Goal: Information Seeking & Learning: Obtain resource

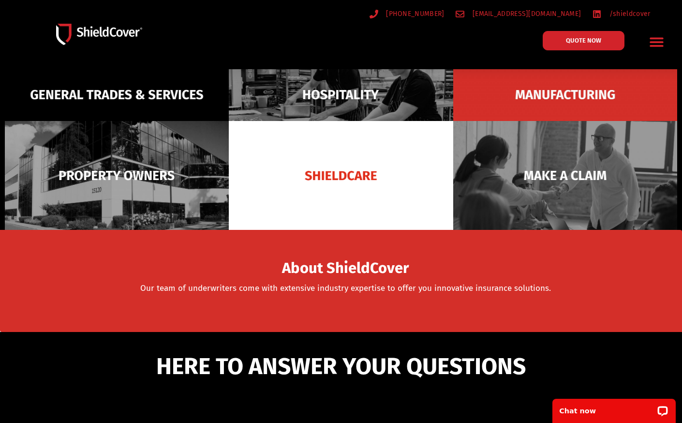
click at [651, 42] on icon "Menu Toggle" at bounding box center [657, 42] width 14 height 9
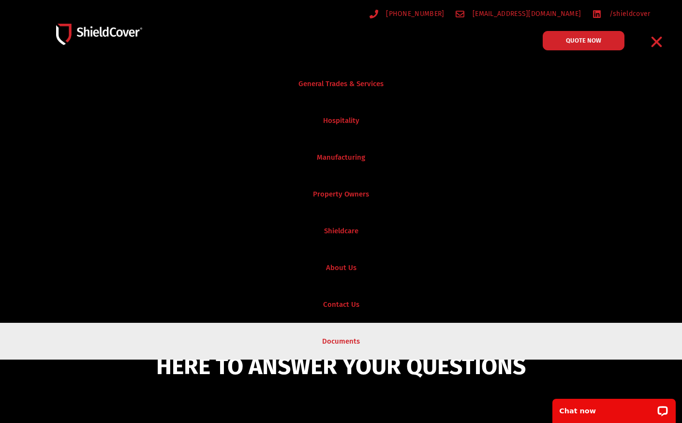
click at [341, 341] on link "Documents" at bounding box center [341, 341] width 682 height 37
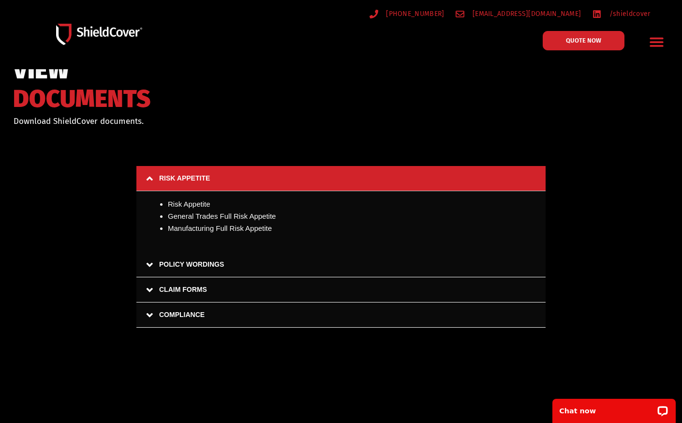
scroll to position [48, 0]
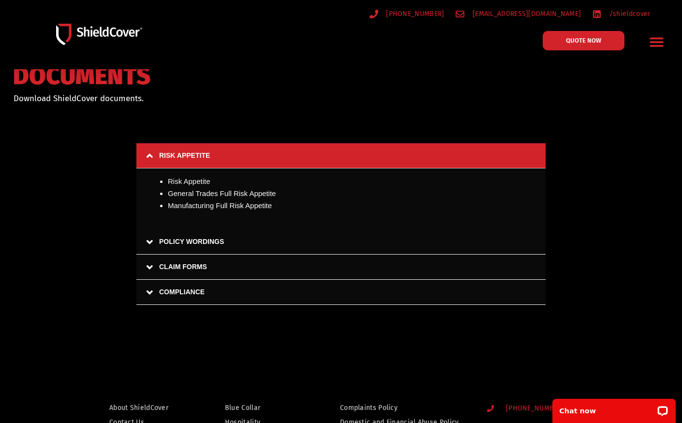
click at [190, 244] on link "POLICY WORDINGS" at bounding box center [340, 241] width 409 height 25
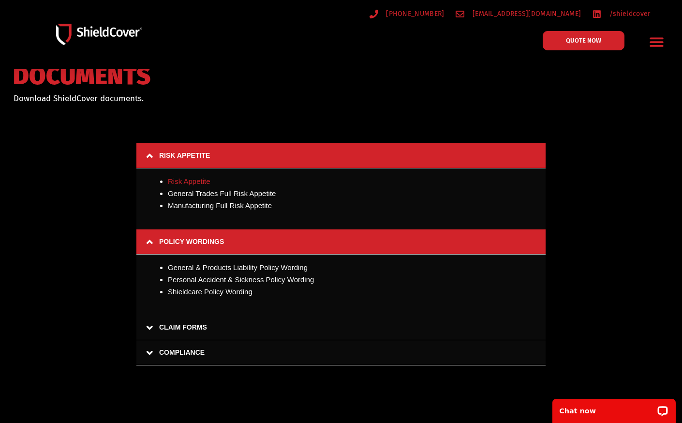
click at [196, 181] on link "Risk Appetite" at bounding box center [189, 181] width 43 height 8
click at [168, 353] on link "COMPLIANCE" at bounding box center [340, 352] width 409 height 25
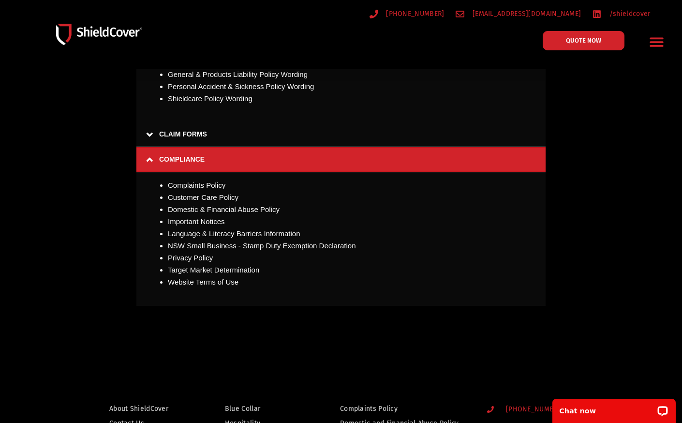
scroll to position [242, 0]
click at [153, 158] on link "COMPLIANCE" at bounding box center [340, 159] width 409 height 25
